Goal: Book appointment/travel/reservation

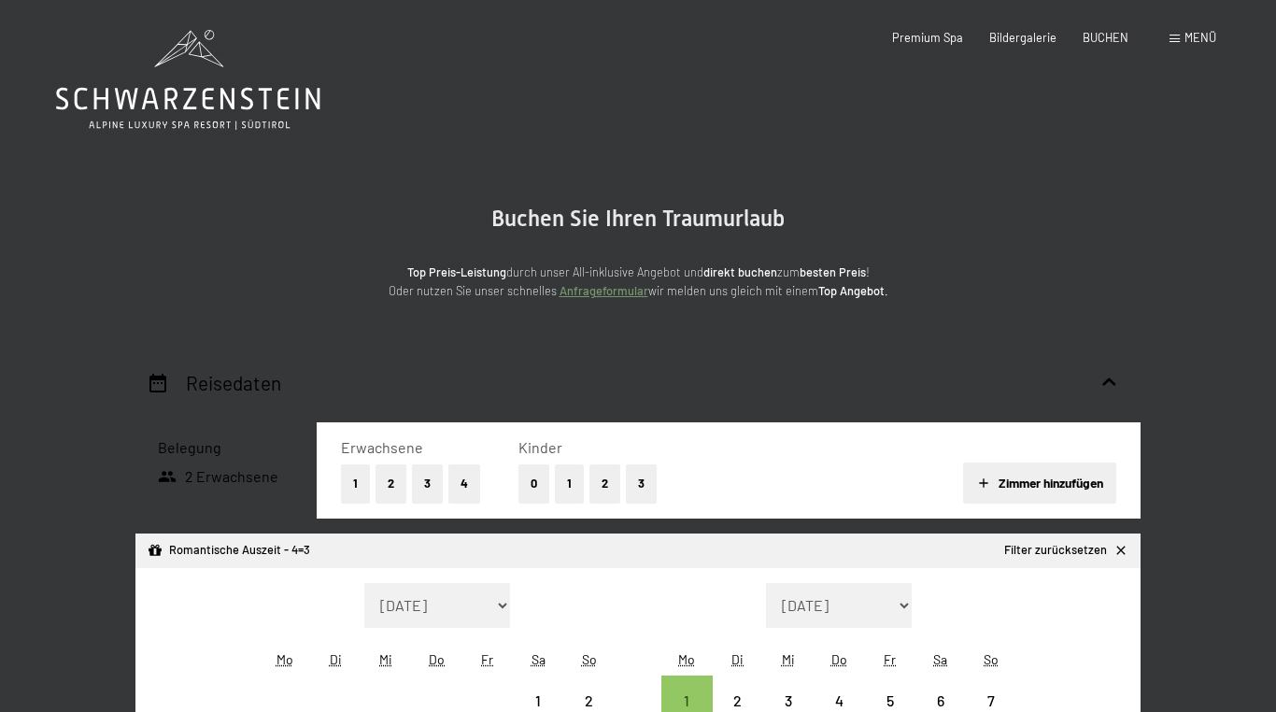
select select "[DATE]"
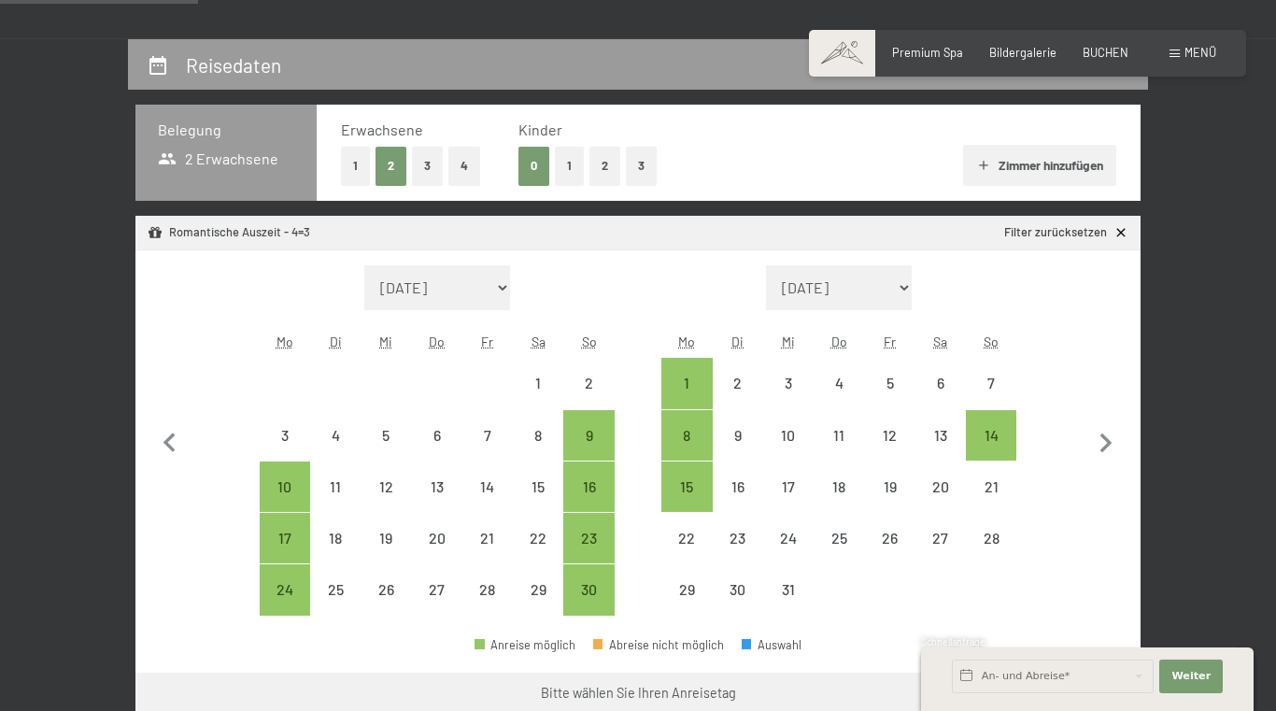
scroll to position [319, 0]
click at [1113, 436] on icon "button" at bounding box center [1106, 442] width 39 height 39
select select "[DATE]"
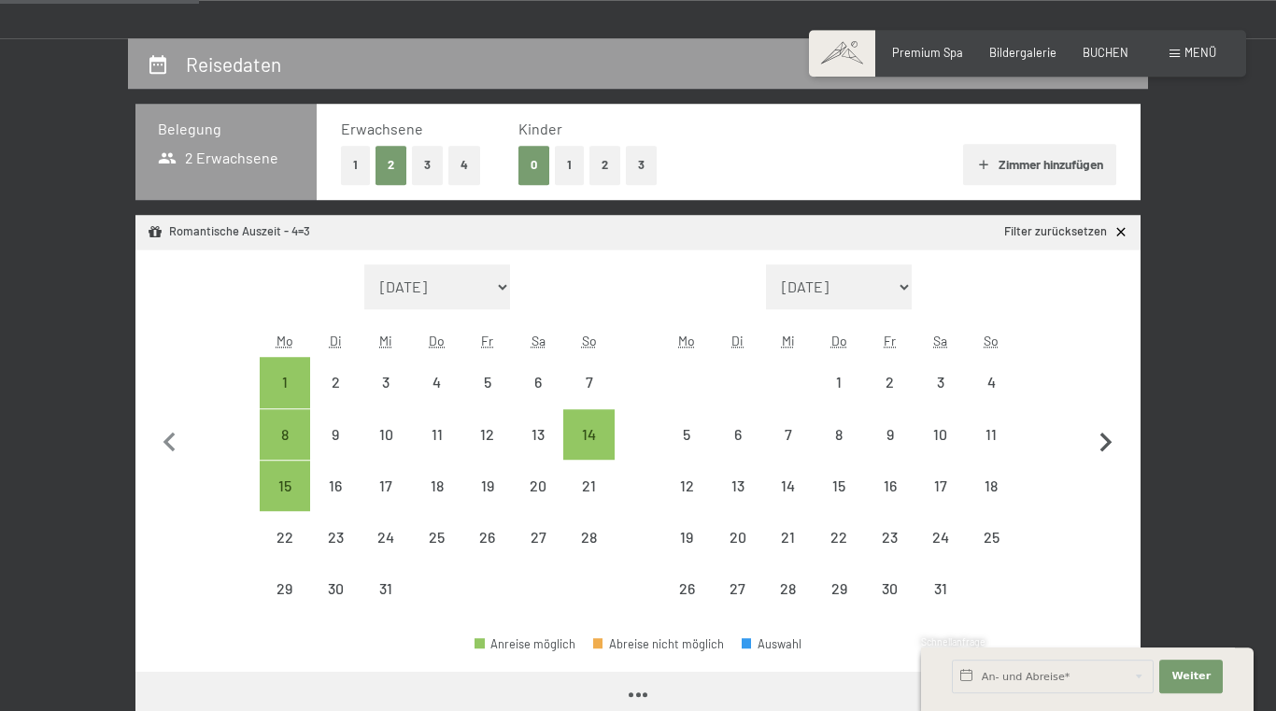
select select "[DATE]"
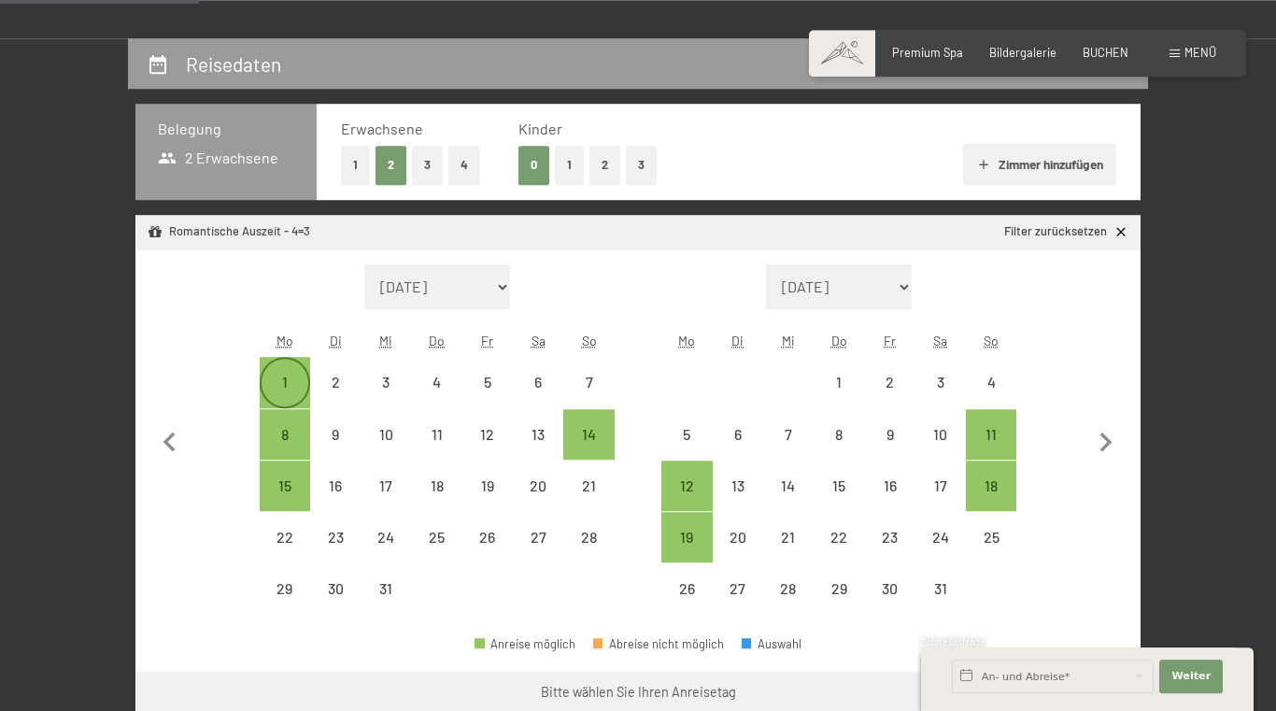
click at [278, 384] on div "1" at bounding box center [285, 398] width 47 height 47
select select "[DATE]"
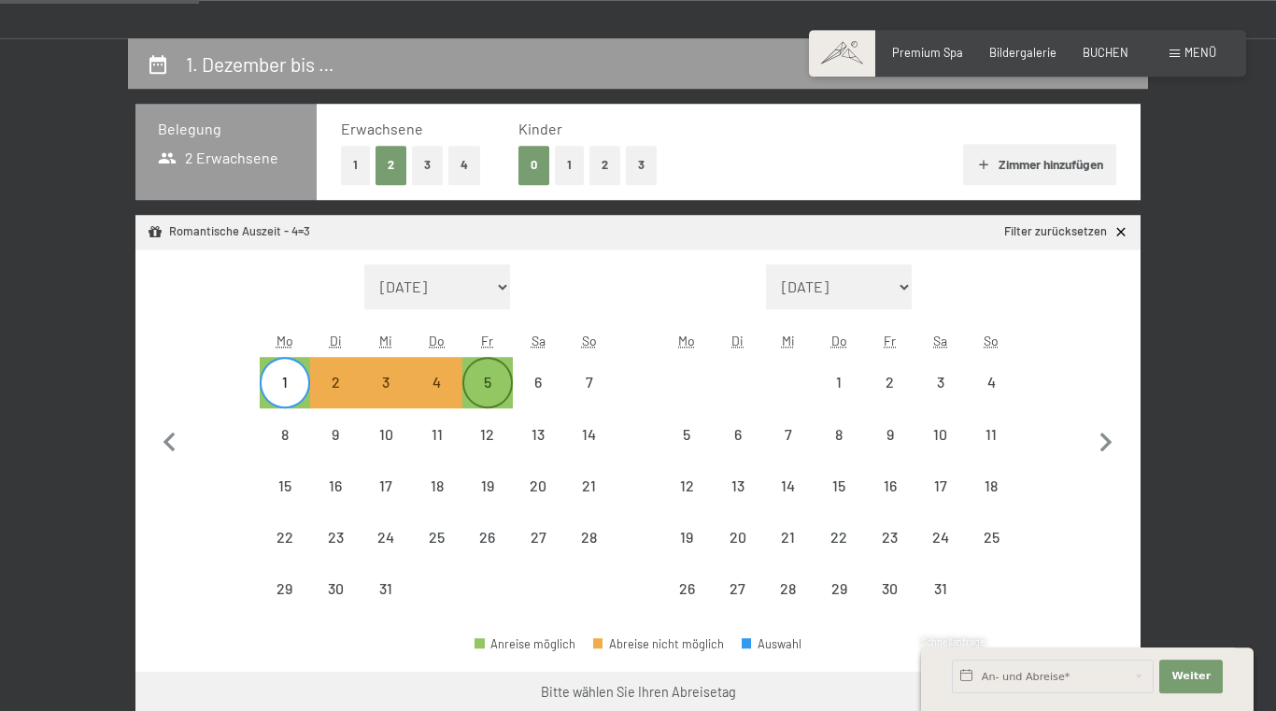
click at [492, 374] on div "5" at bounding box center [487, 382] width 47 height 47
select select "[DATE]"
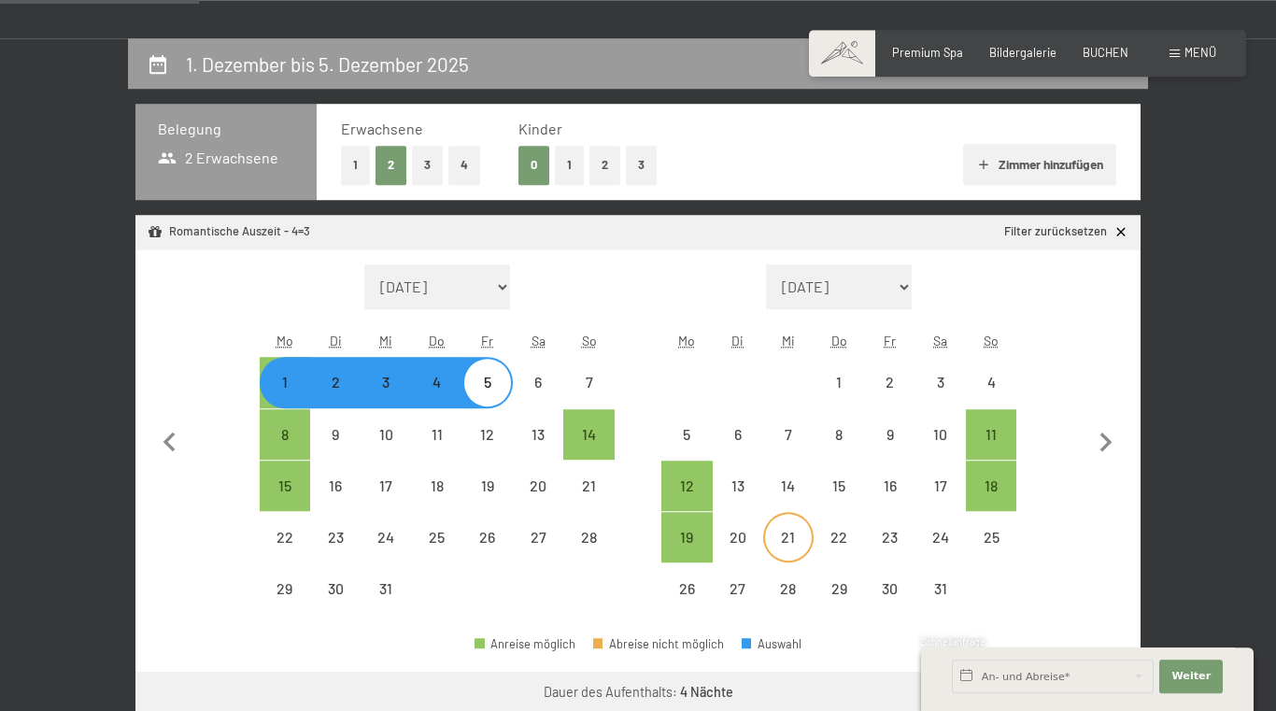
select select "[DATE]"
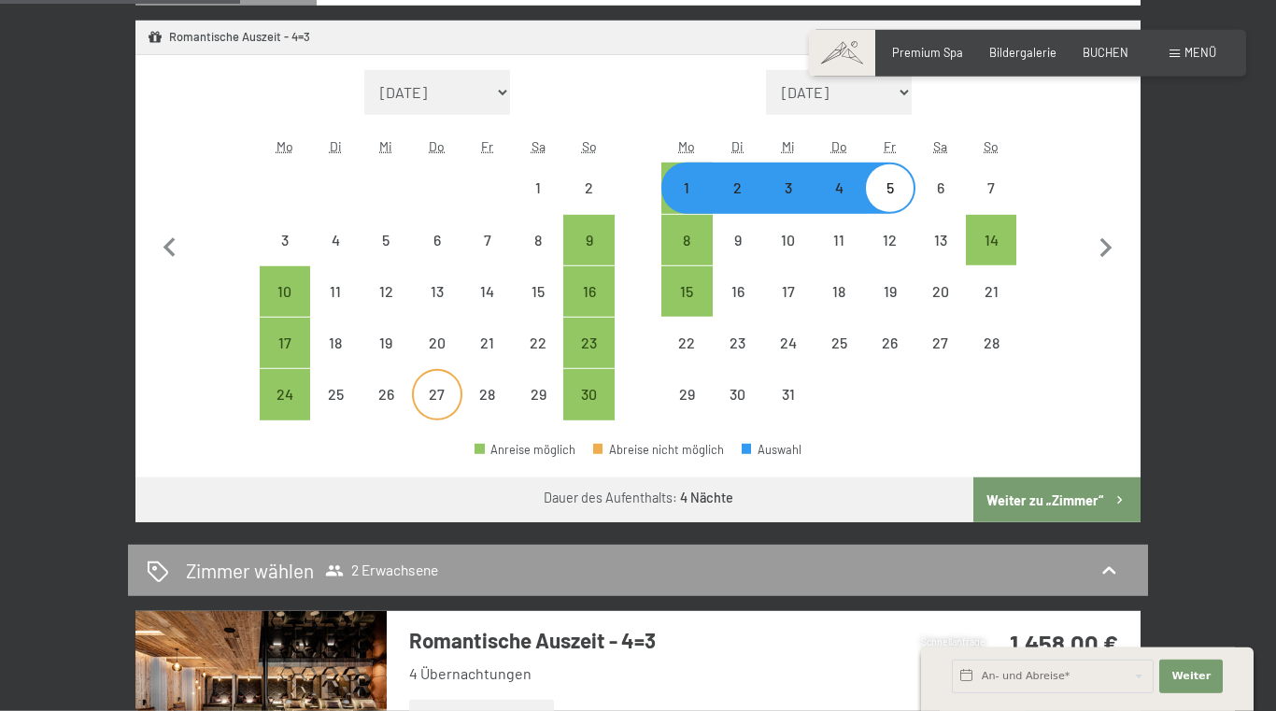
scroll to position [520, 0]
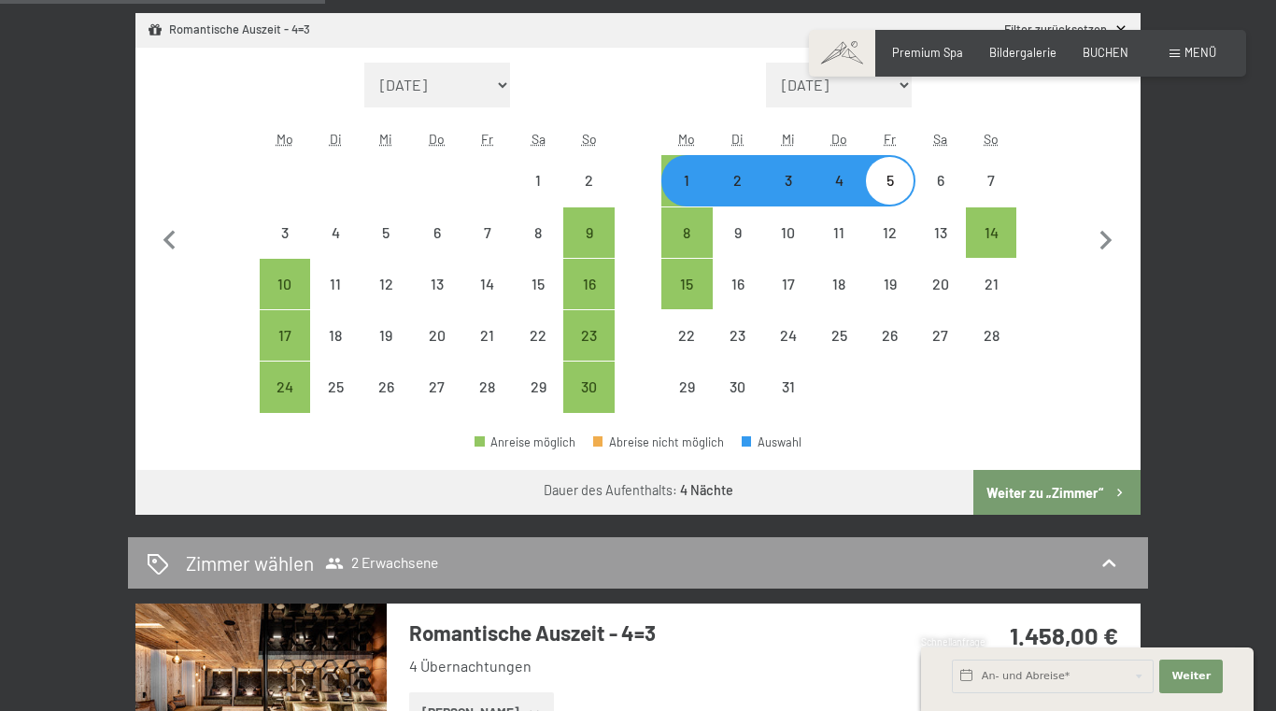
click at [1008, 508] on button "Weiter zu „Zimmer“" at bounding box center [1057, 492] width 167 height 45
select select "[DATE]"
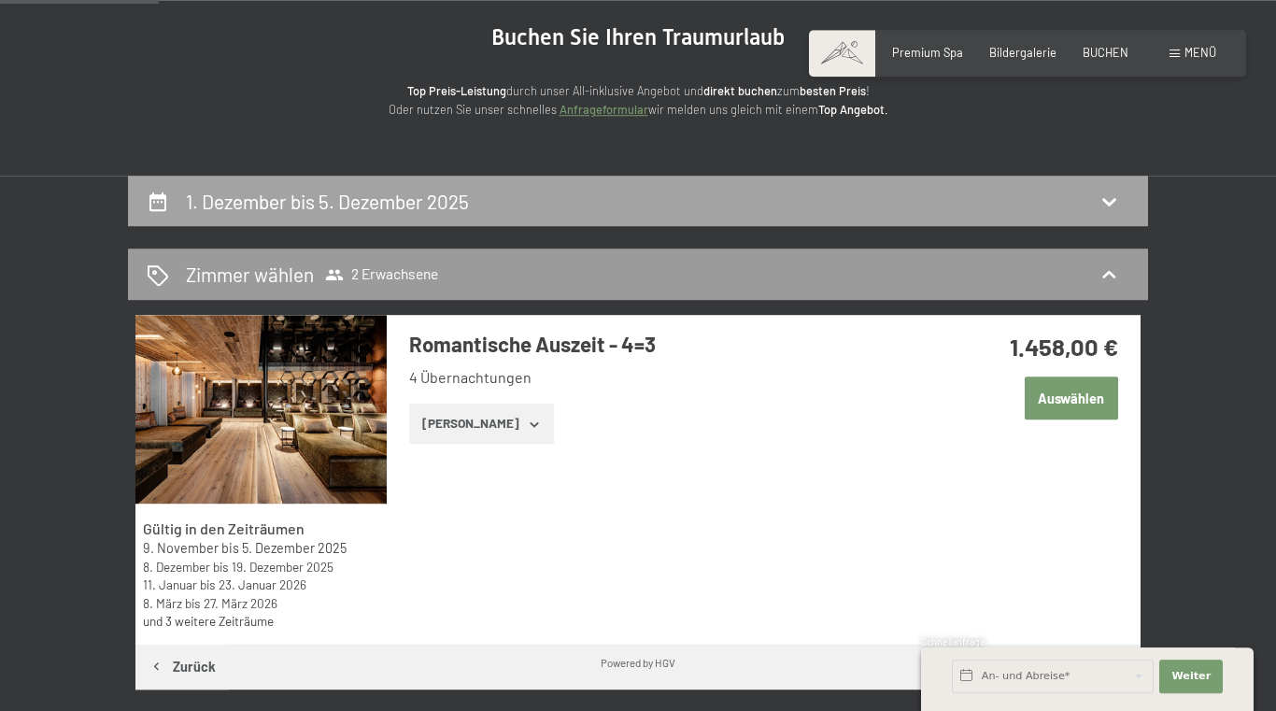
scroll to position [176, 0]
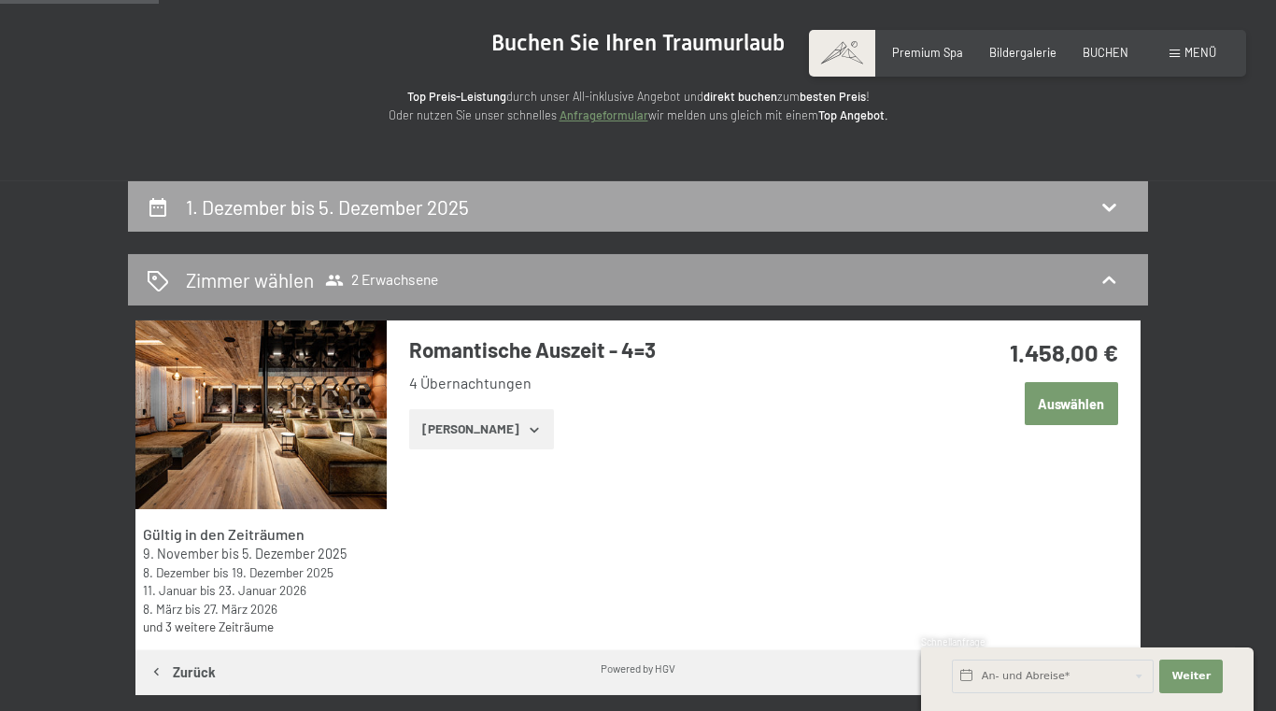
click at [505, 193] on div "1. Dezember bis 5. Dezember 2025" at bounding box center [638, 206] width 1020 height 51
select select "[DATE]"
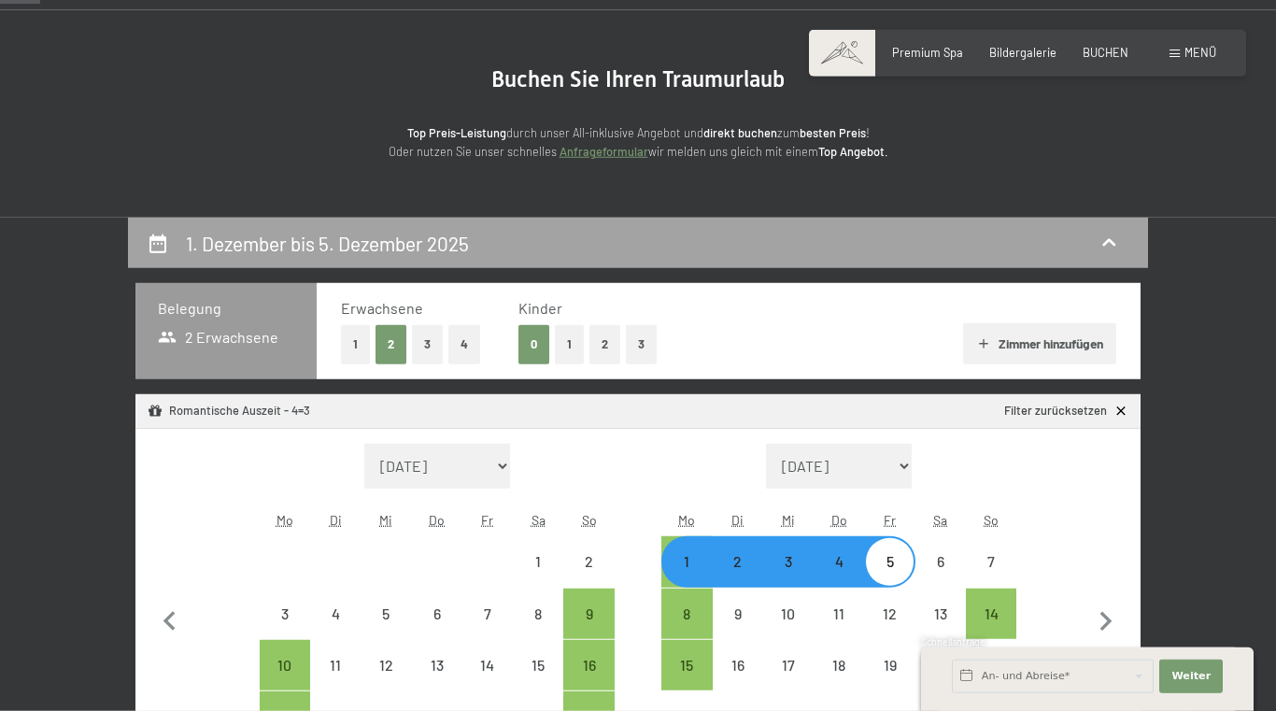
scroll to position [0, 0]
